Goal: Find specific page/section: Find specific page/section

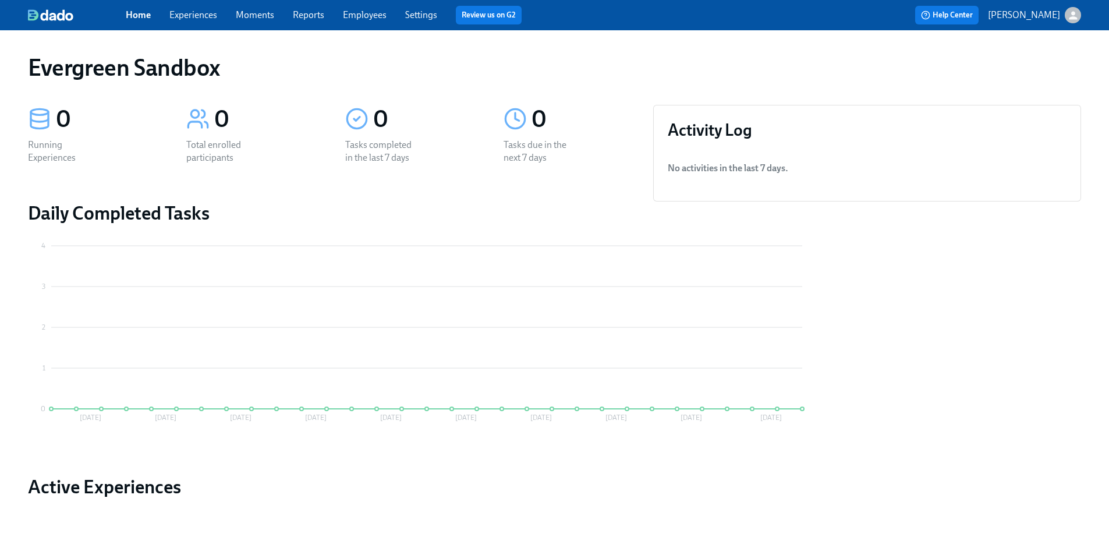
click at [1054, 17] on p "[PERSON_NAME]" at bounding box center [1024, 15] width 72 height 13
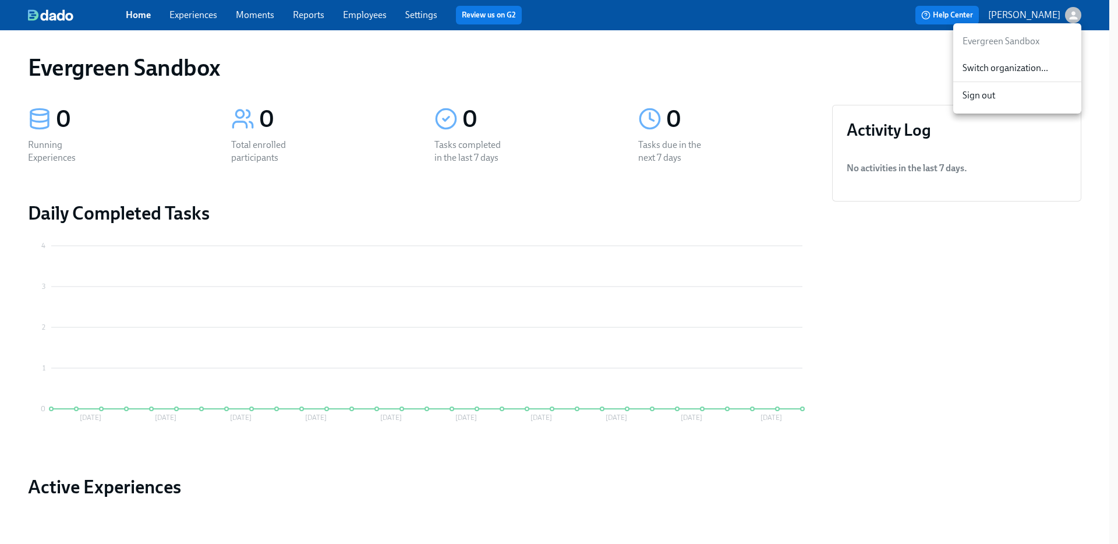
drag, startPoint x: 1024, startPoint y: 73, endPoint x: 1044, endPoint y: 142, distance: 71.9
click at [1045, 154] on div "Evergreen Sandbox Switch organization... Sign out" at bounding box center [559, 272] width 1118 height 544
click at [1031, 72] on span "Switch organization..." at bounding box center [1016, 68] width 109 height 13
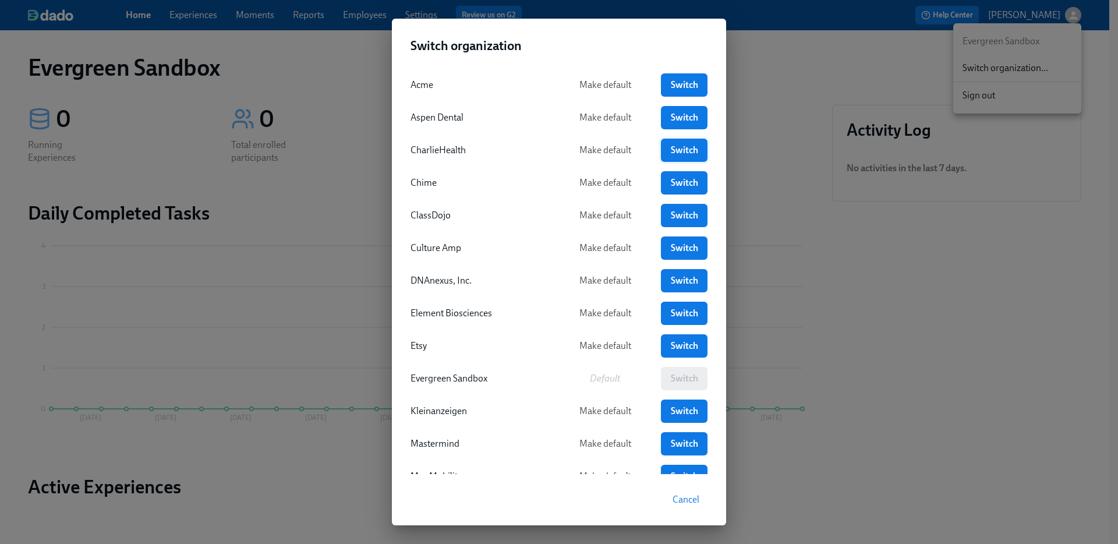
click at [669, 148] on span "Switch" at bounding box center [684, 150] width 30 height 12
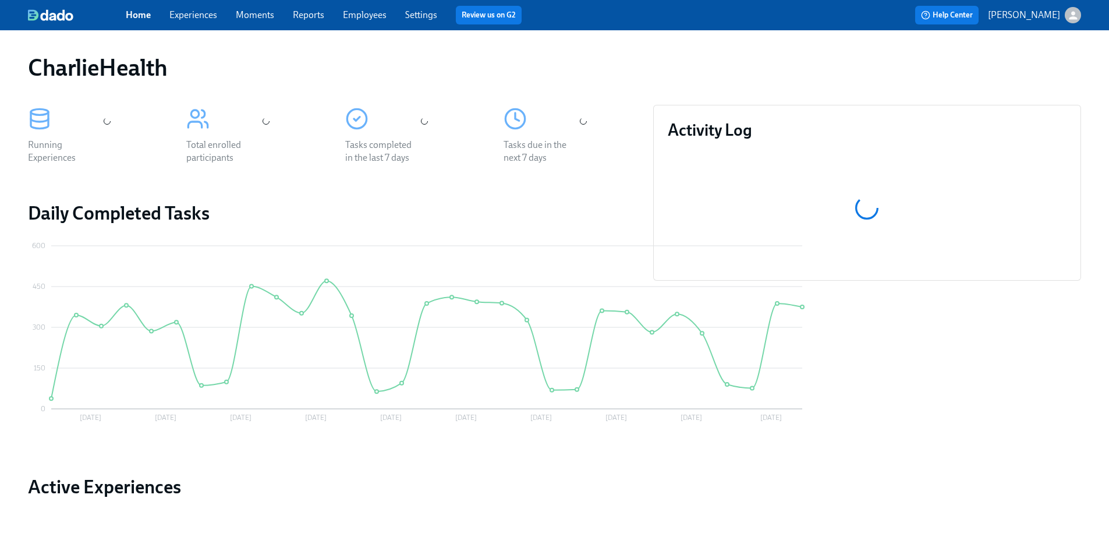
click at [343, 17] on link "Employees" at bounding box center [365, 14] width 44 height 11
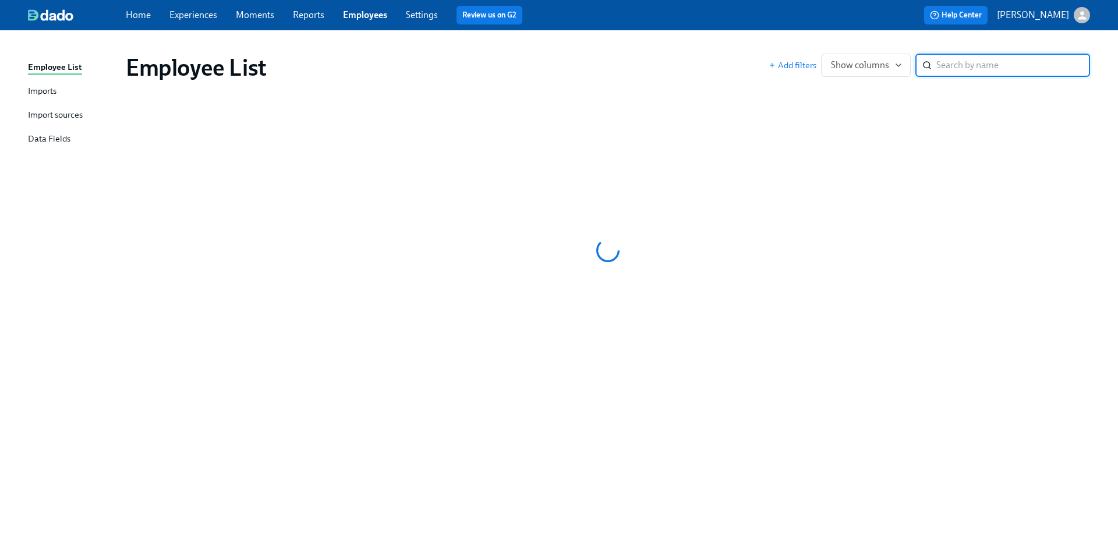
click at [916, 66] on div "​" at bounding box center [1002, 65] width 175 height 23
click at [936, 67] on input "search" at bounding box center [1013, 65] width 154 height 23
click at [949, 64] on input "search" at bounding box center [1013, 65] width 154 height 23
click at [952, 63] on input "search" at bounding box center [1013, 65] width 154 height 23
click at [1024, 63] on input "search" at bounding box center [1013, 65] width 154 height 23
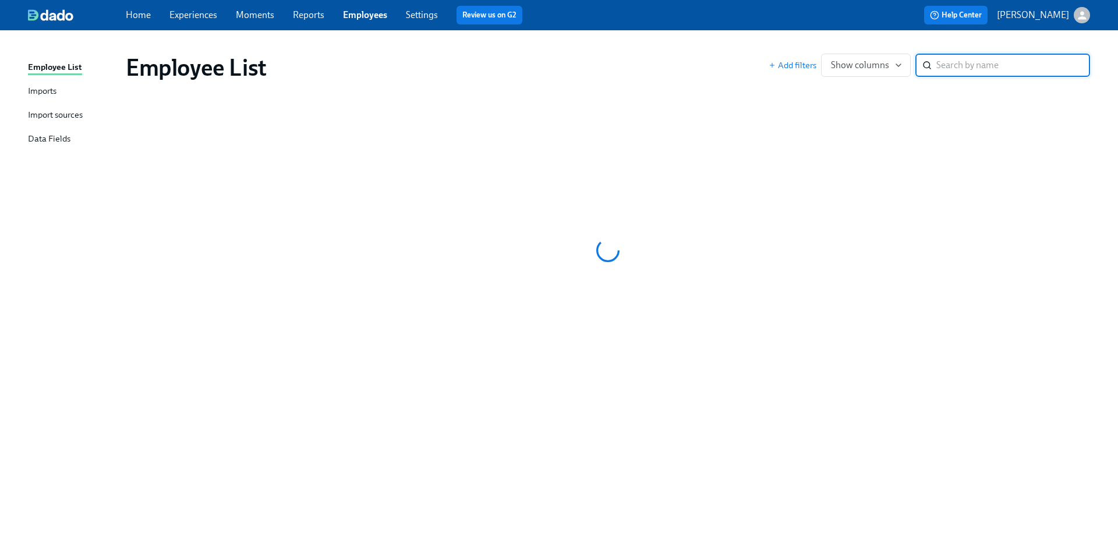
paste input "[PERSON_NAME]"
type input "[PERSON_NAME]"
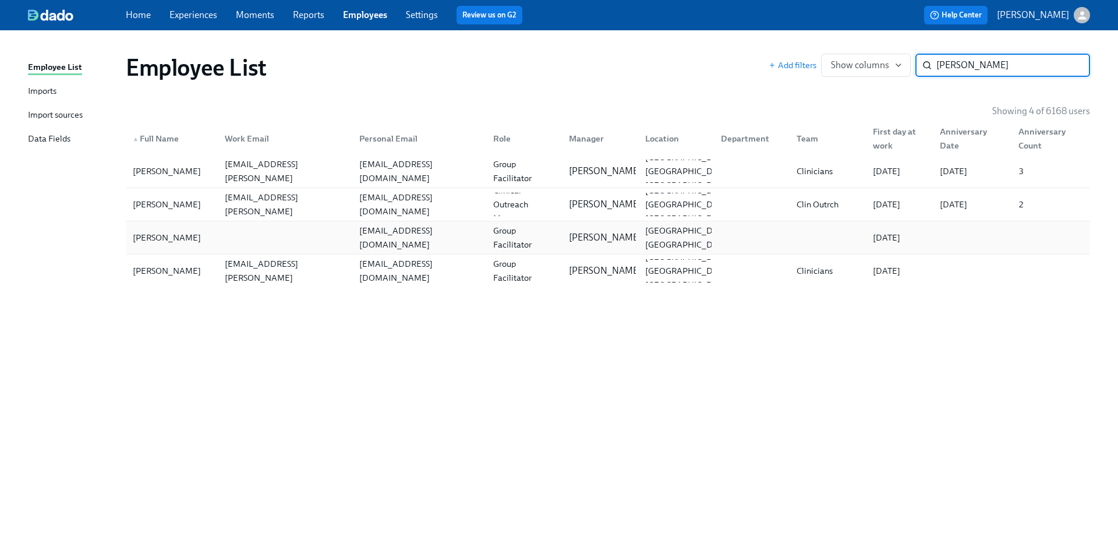
click at [188, 251] on div "[PERSON_NAME] [EMAIL_ADDRESS][DOMAIN_NAME] Group Facilitator [PERSON_NAME] [GEO…" at bounding box center [608, 237] width 964 height 33
click at [186, 269] on div "[PERSON_NAME]" at bounding box center [166, 271] width 77 height 14
